Goal: Check status: Check status

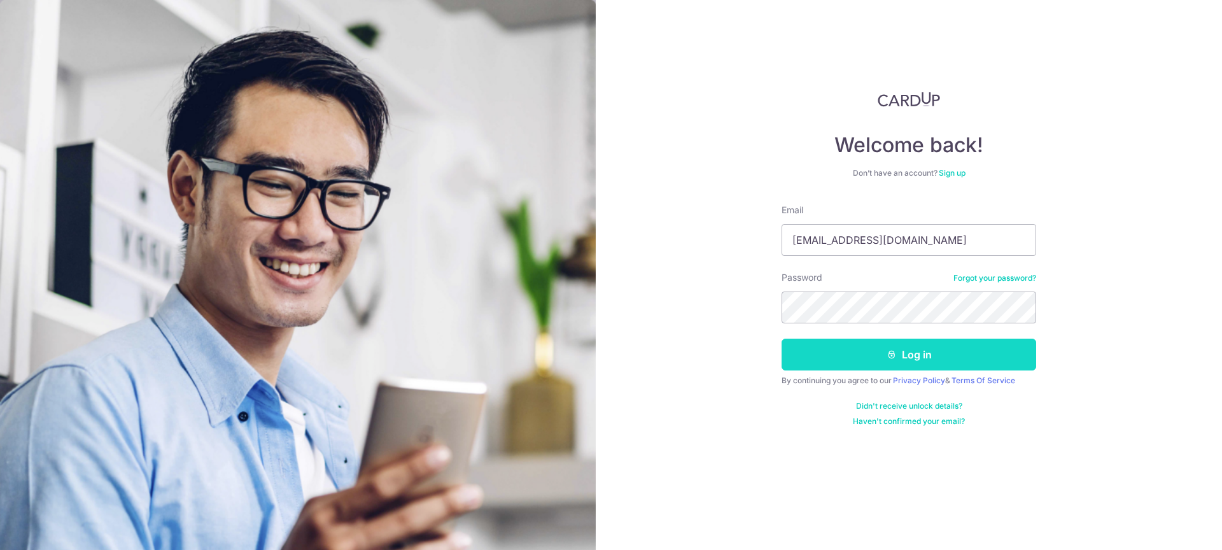
click at [918, 351] on button "Log in" at bounding box center [908, 355] width 255 height 32
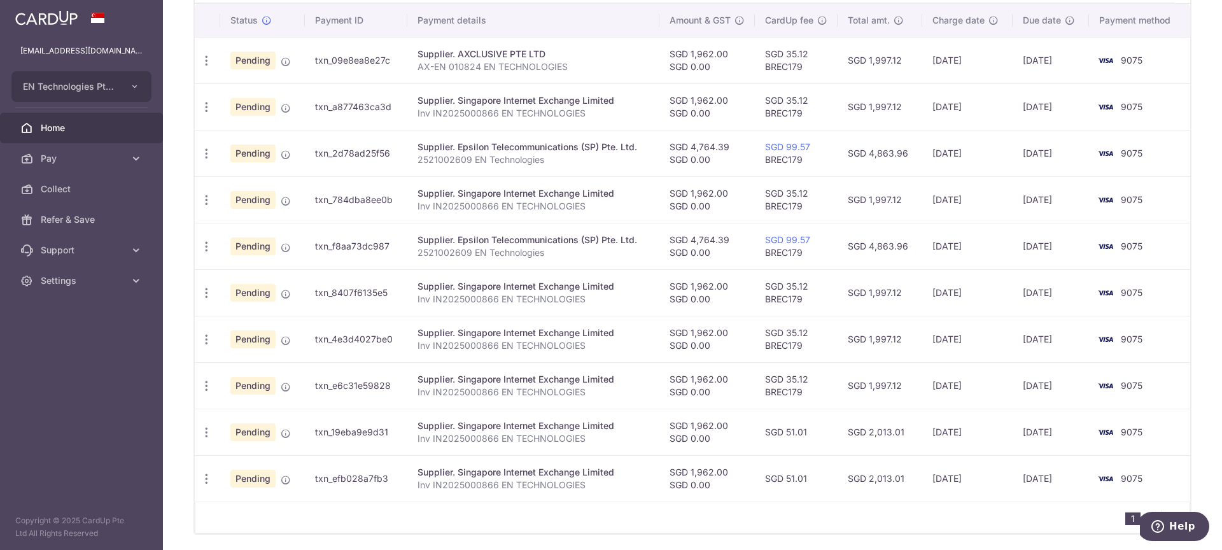
scroll to position [69, 0]
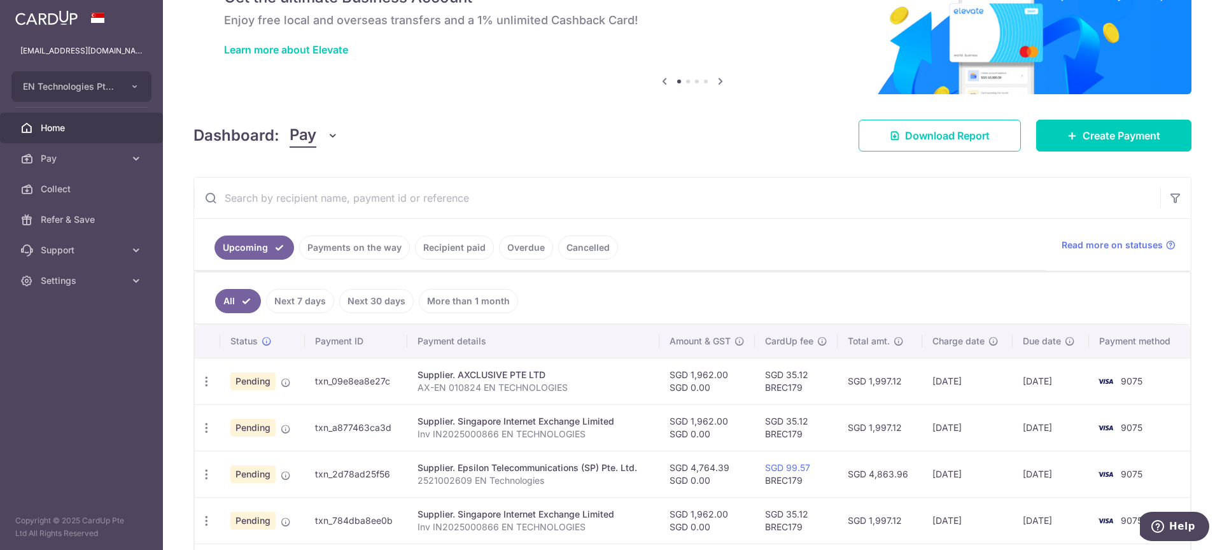
click at [391, 243] on link "Payments on the way" at bounding box center [354, 247] width 111 height 24
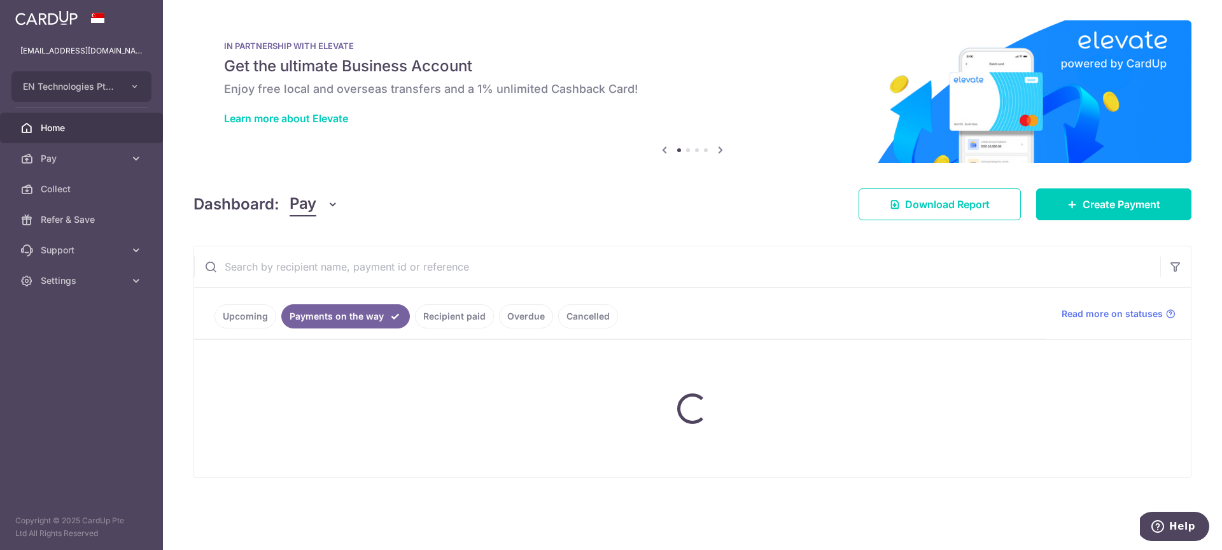
scroll to position [0, 0]
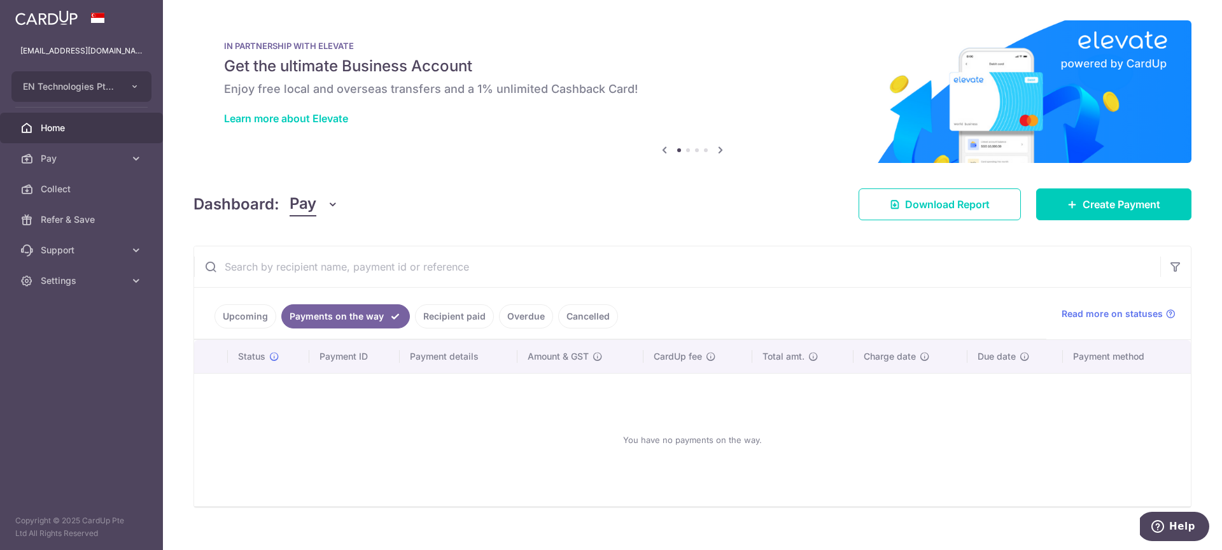
click at [447, 310] on link "Recipient paid" at bounding box center [454, 316] width 79 height 24
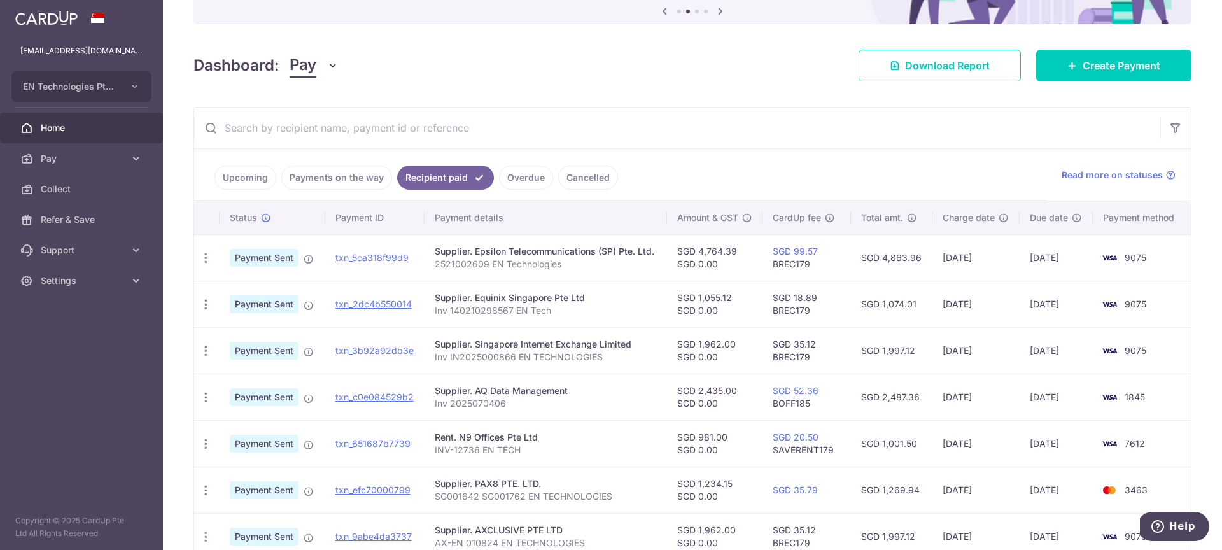
scroll to position [172, 0]
